Goal: Navigation & Orientation: Find specific page/section

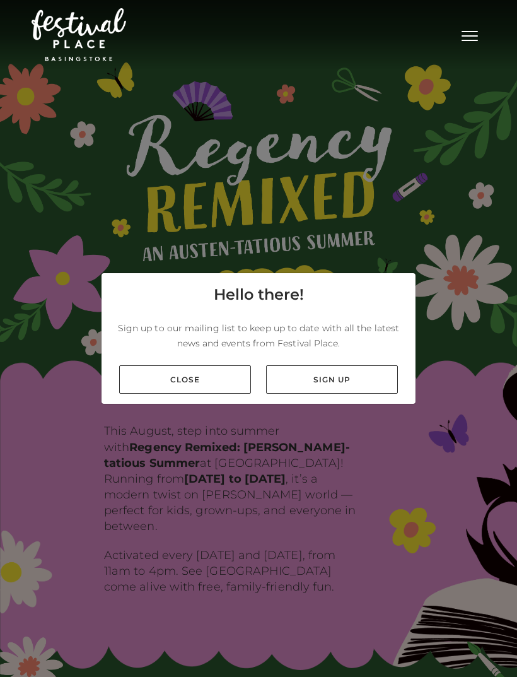
click at [219, 394] on link "Close" at bounding box center [185, 379] width 132 height 28
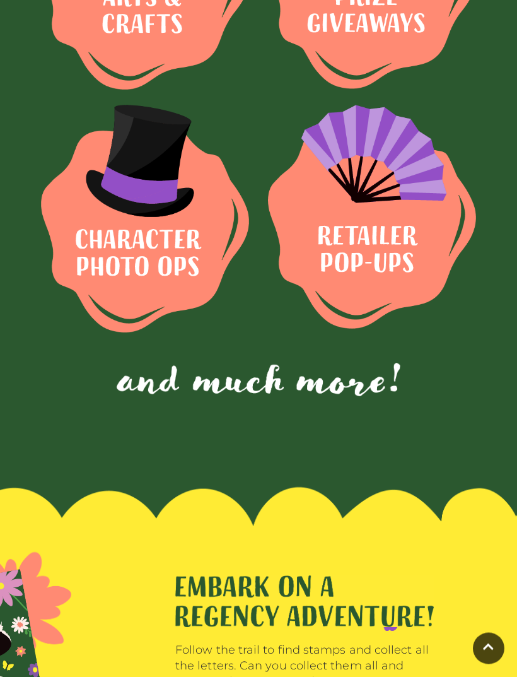
scroll to position [901, 0]
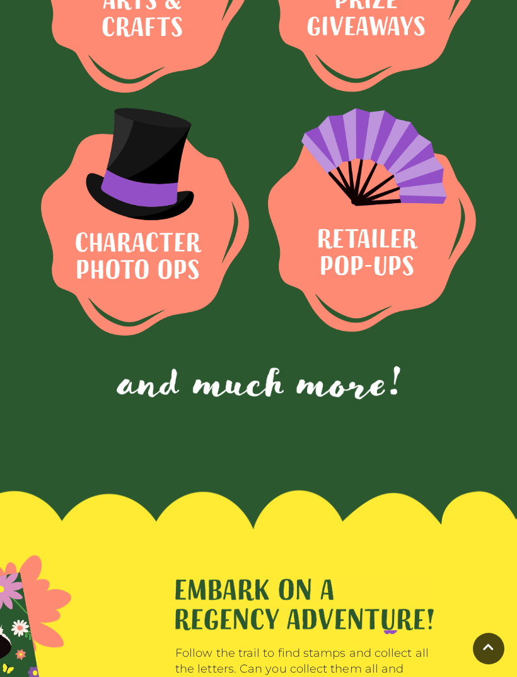
click at [375, 239] on img at bounding box center [372, 220] width 208 height 224
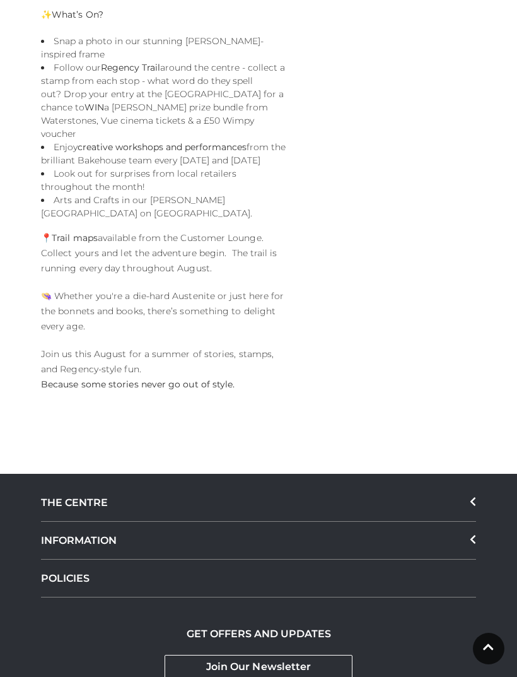
scroll to position [909, 0]
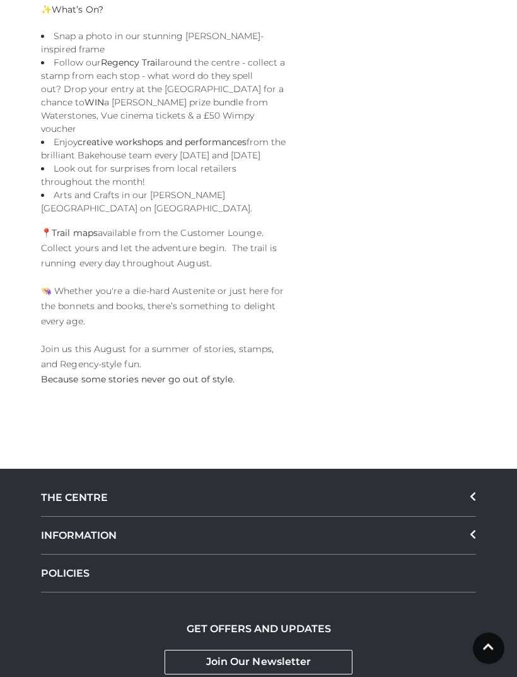
click at [474, 492] on icon at bounding box center [473, 497] width 6 height 10
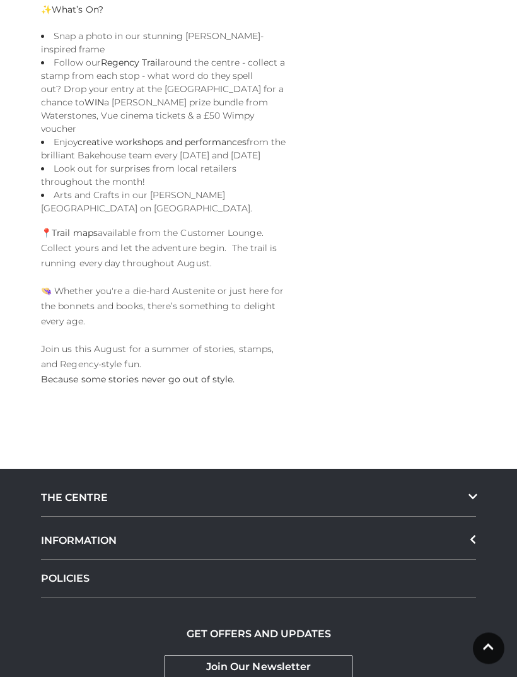
scroll to position [910, 0]
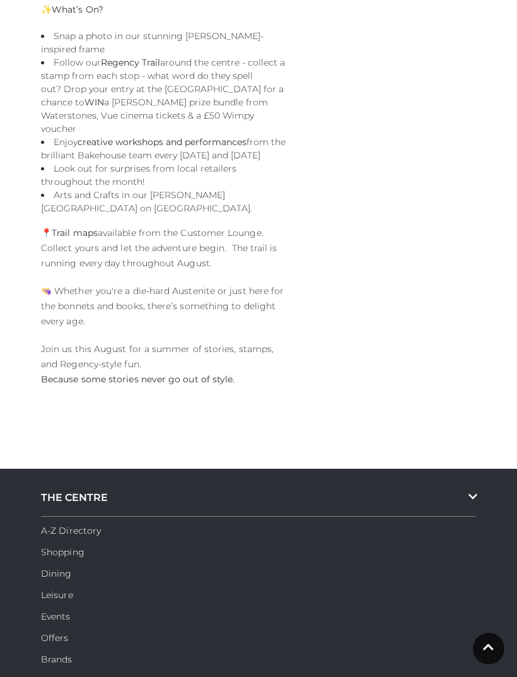
click at [68, 546] on link "Shopping" at bounding box center [63, 551] width 44 height 11
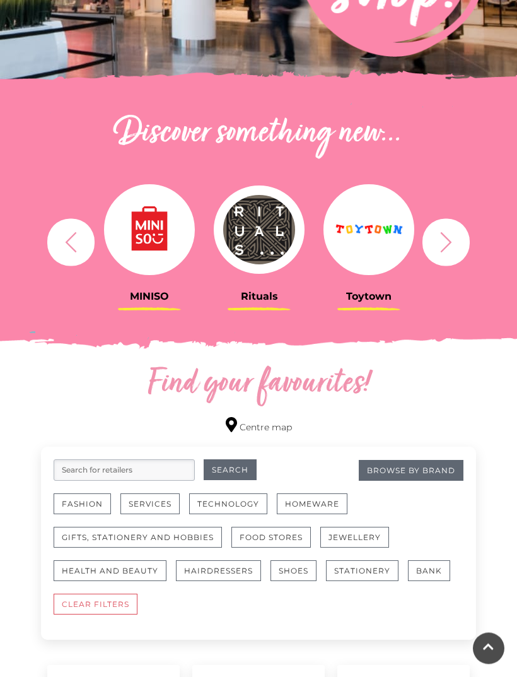
scroll to position [353, 0]
click at [241, 501] on button "Technology" at bounding box center [228, 503] width 78 height 21
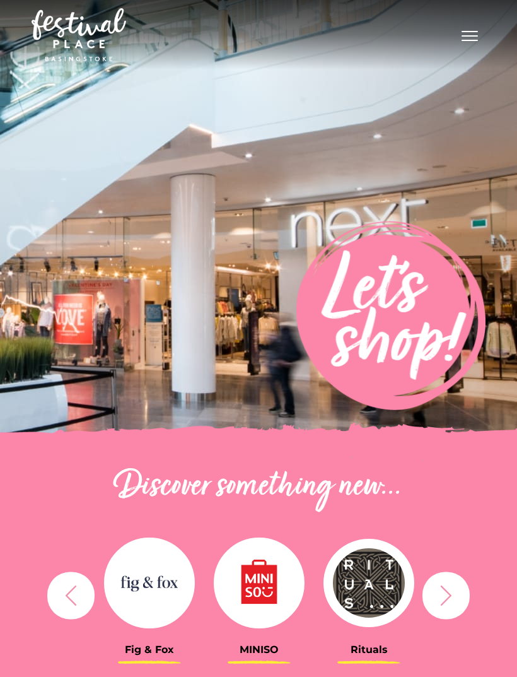
click at [465, 32] on span "Toggle navigation" at bounding box center [470, 31] width 16 height 1
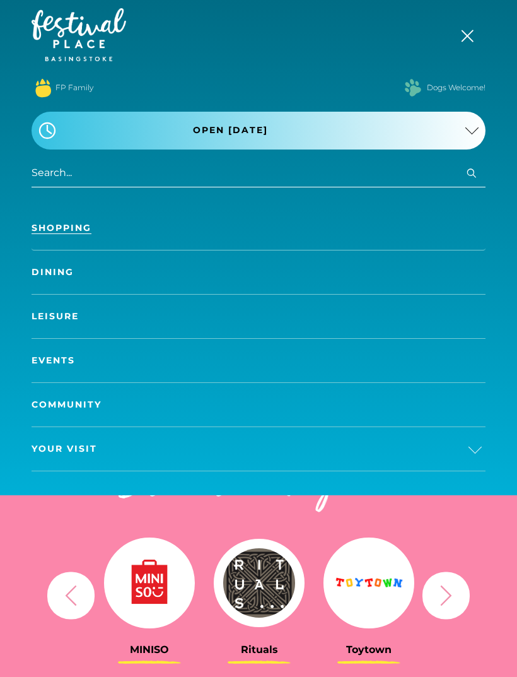
click at [176, 269] on link "Dining" at bounding box center [259, 272] width 454 height 44
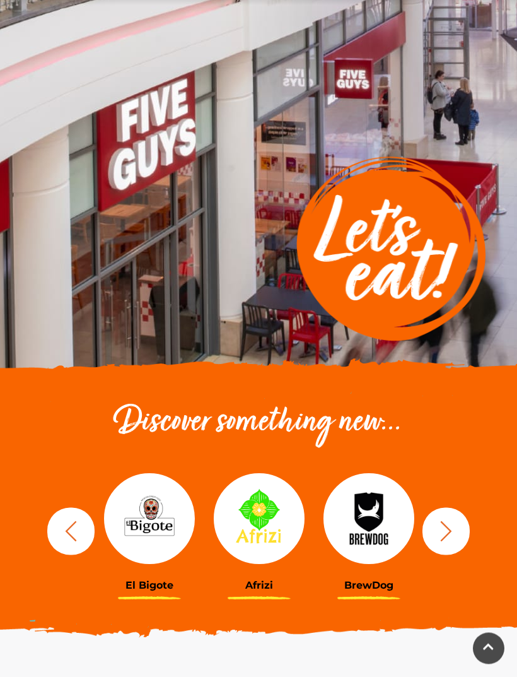
scroll to position [64, 0]
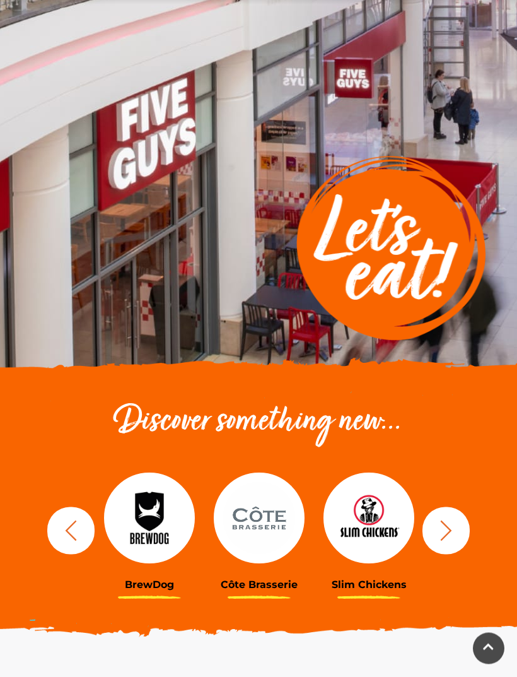
click at [254, 506] on img at bounding box center [259, 518] width 91 height 91
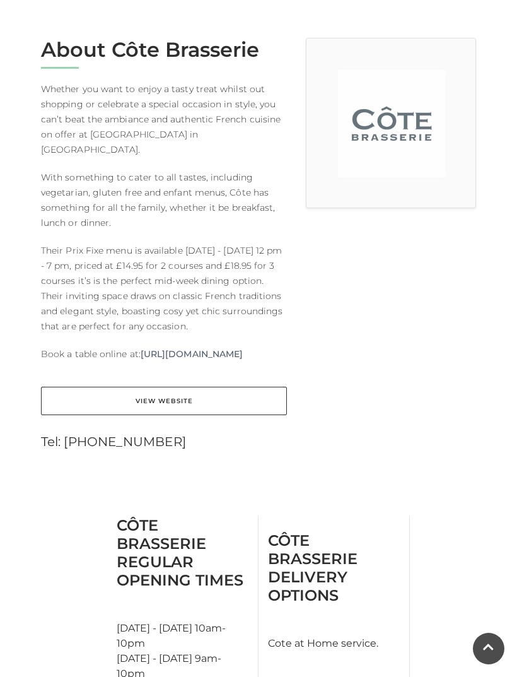
scroll to position [327, 0]
click at [172, 396] on link "View Website" at bounding box center [164, 401] width 246 height 28
